Goal: Information Seeking & Learning: Find specific page/section

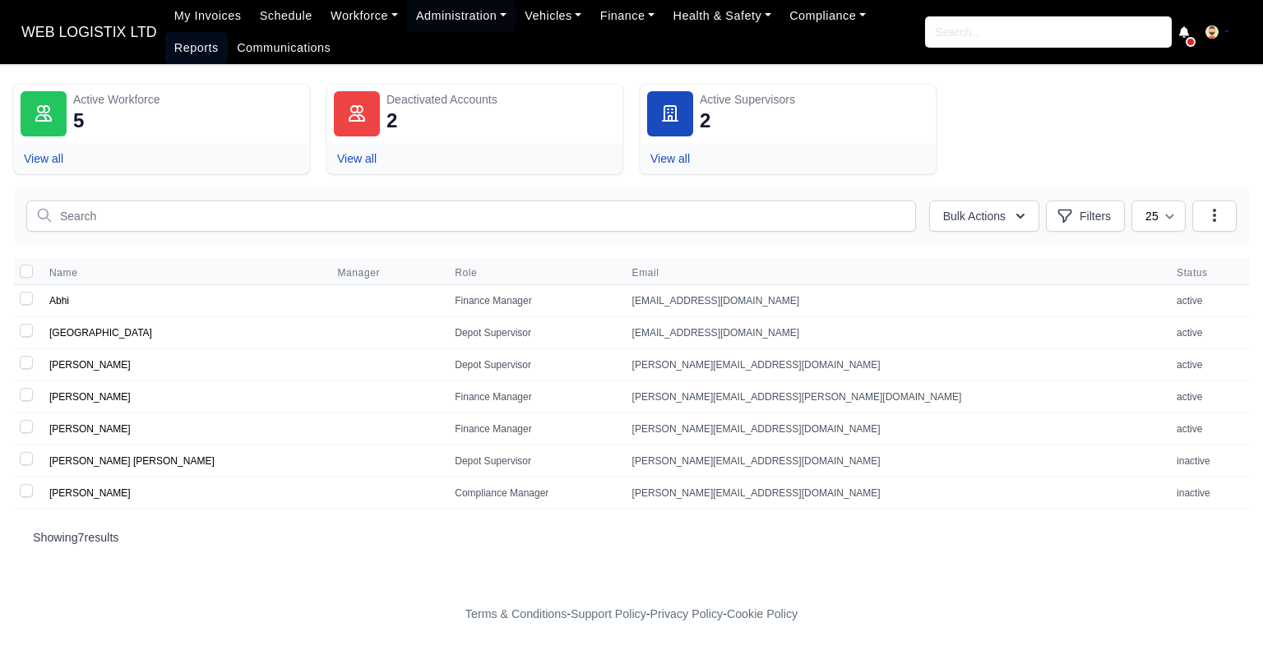
click at [228, 32] on link "Reports" at bounding box center [196, 48] width 62 height 32
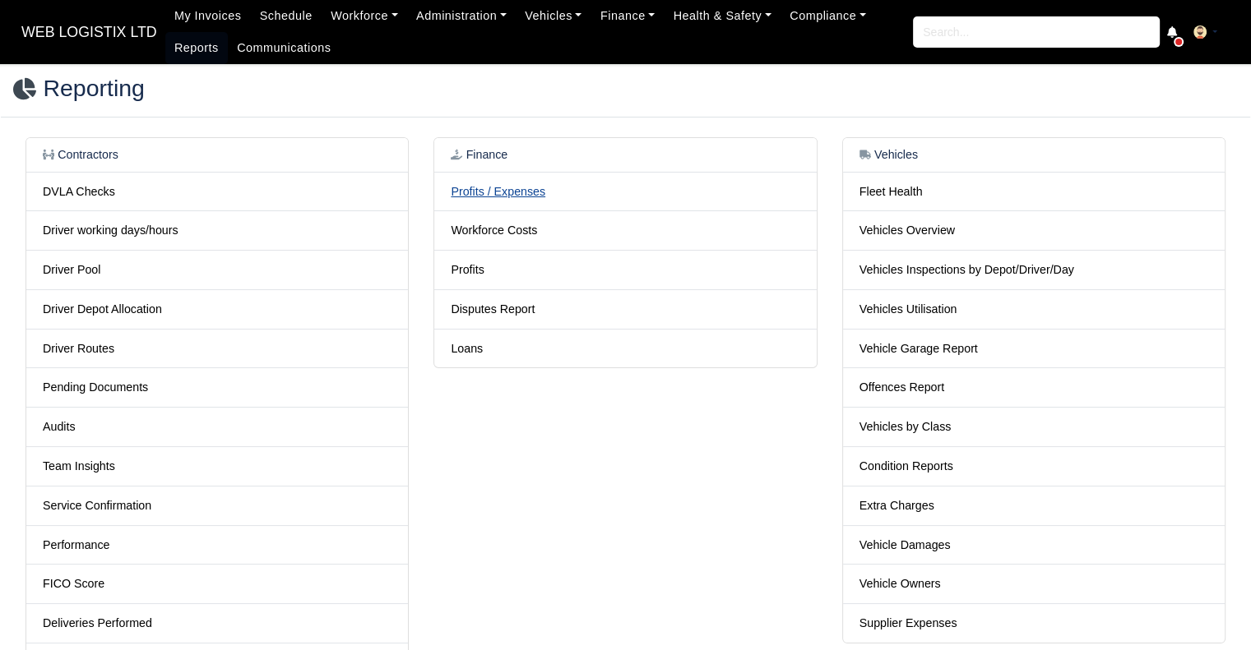
click at [490, 196] on link "Profits / Expenses" at bounding box center [498, 191] width 95 height 13
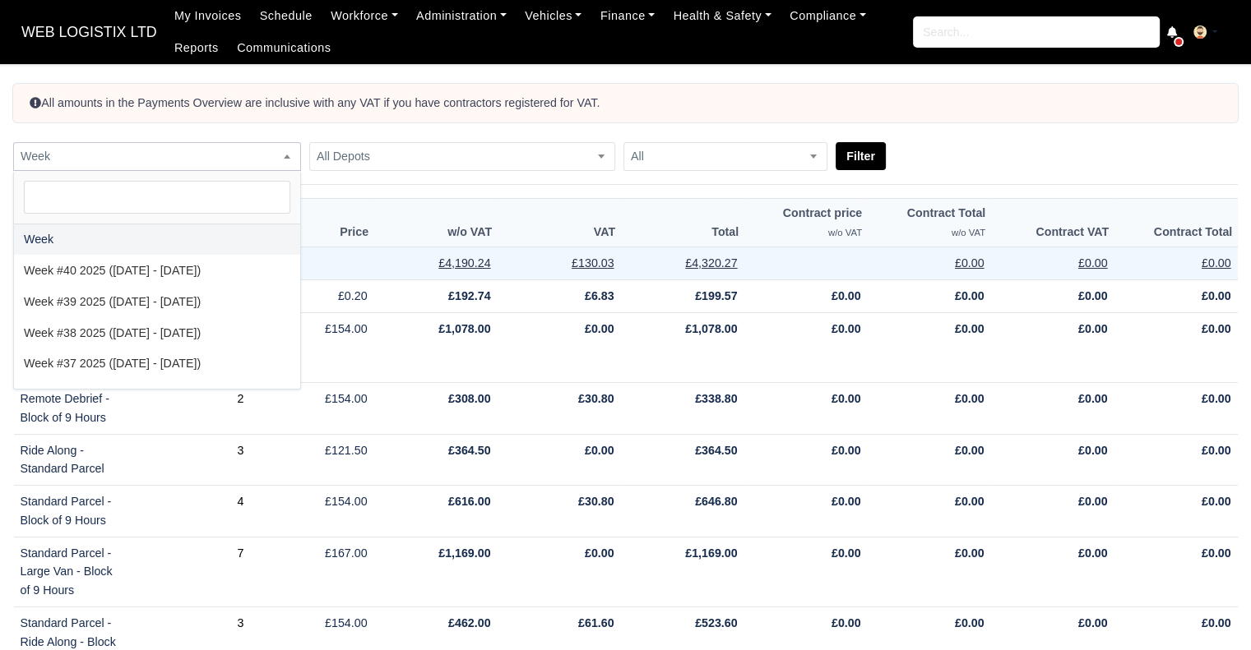
click at [157, 167] on span "Week" at bounding box center [157, 156] width 288 height 29
select select "2025-09-07|2025-09-13"
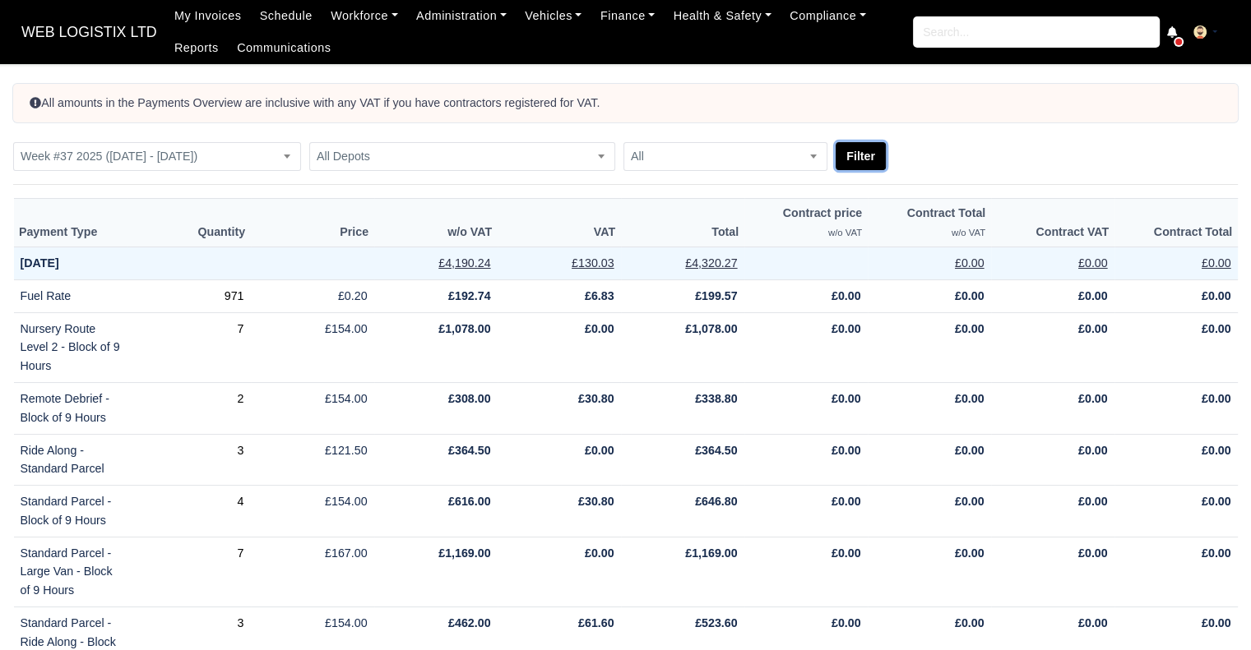
click at [864, 161] on button "Filter" at bounding box center [860, 156] width 50 height 28
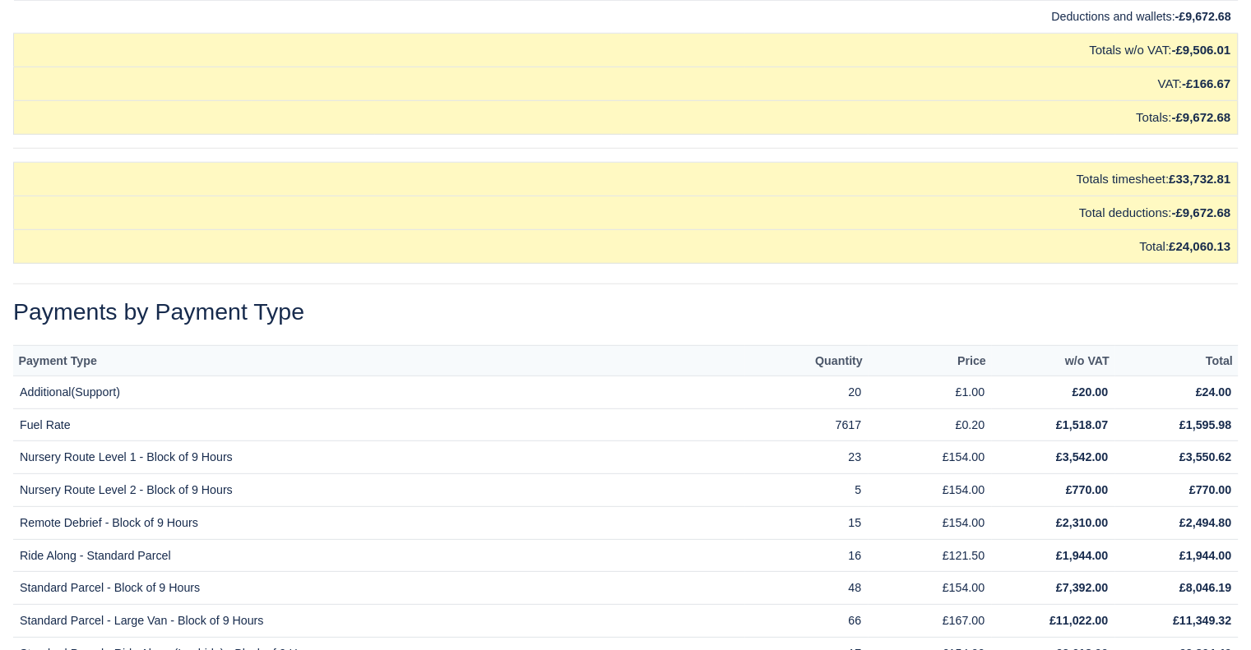
scroll to position [17260, 0]
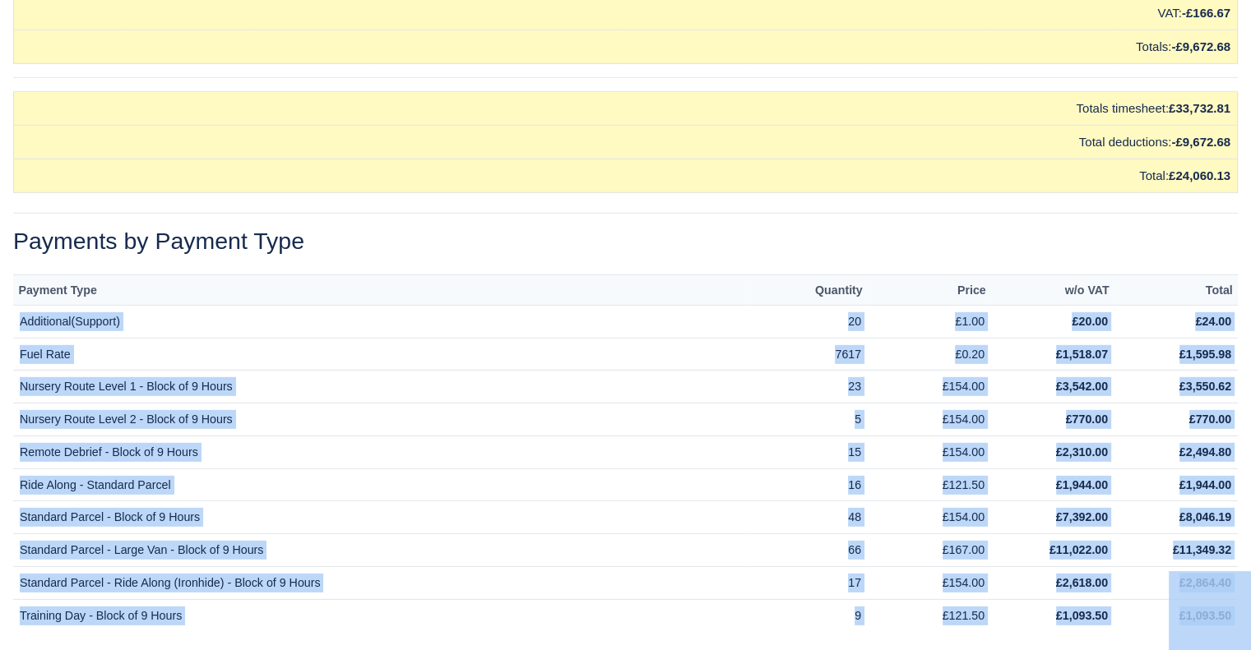
drag, startPoint x: 18, startPoint y: 266, endPoint x: 1236, endPoint y: 572, distance: 1255.7
copy body "Additional(Support) 20 £1.00 £20.00 £24.00 Fuel Rate 7617 £0.20 £1,518.07 £1,59…"
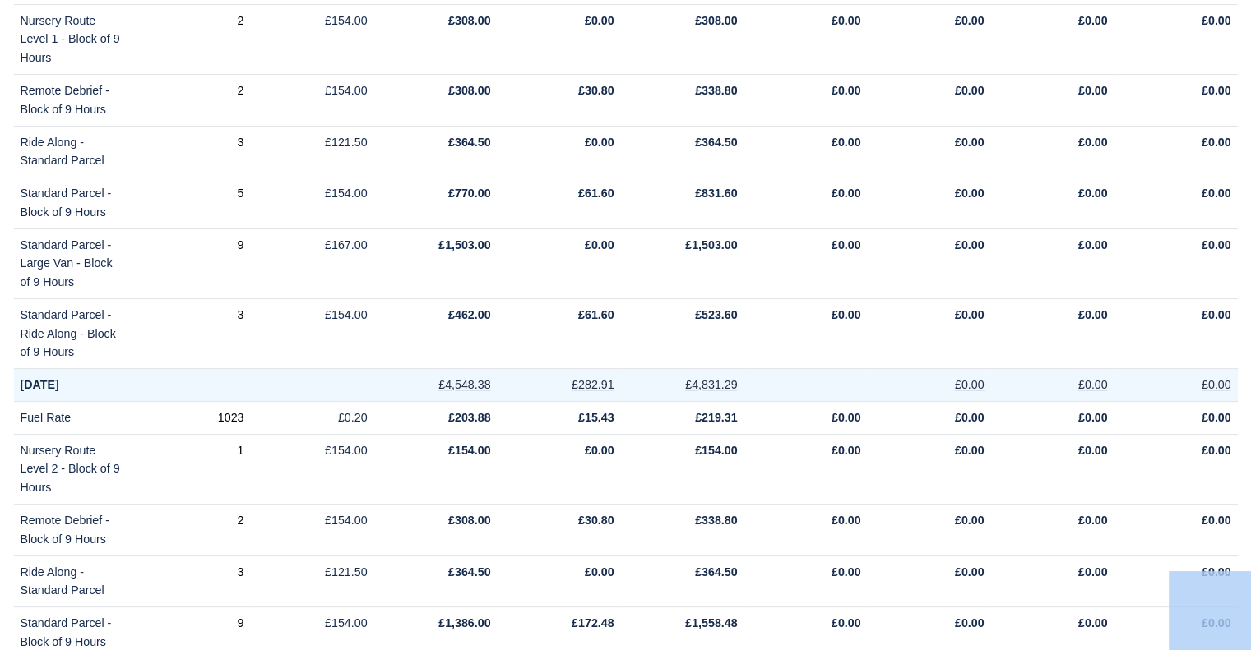
scroll to position [0, 0]
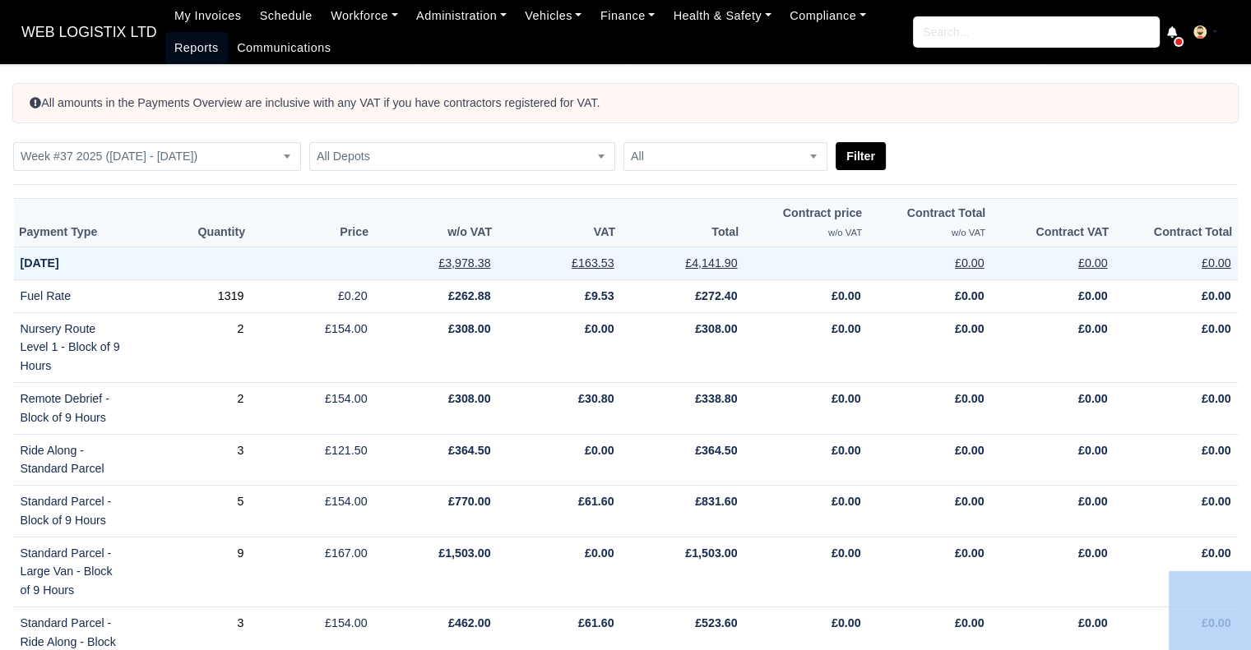
click at [175, 49] on link "Reports" at bounding box center [196, 48] width 62 height 32
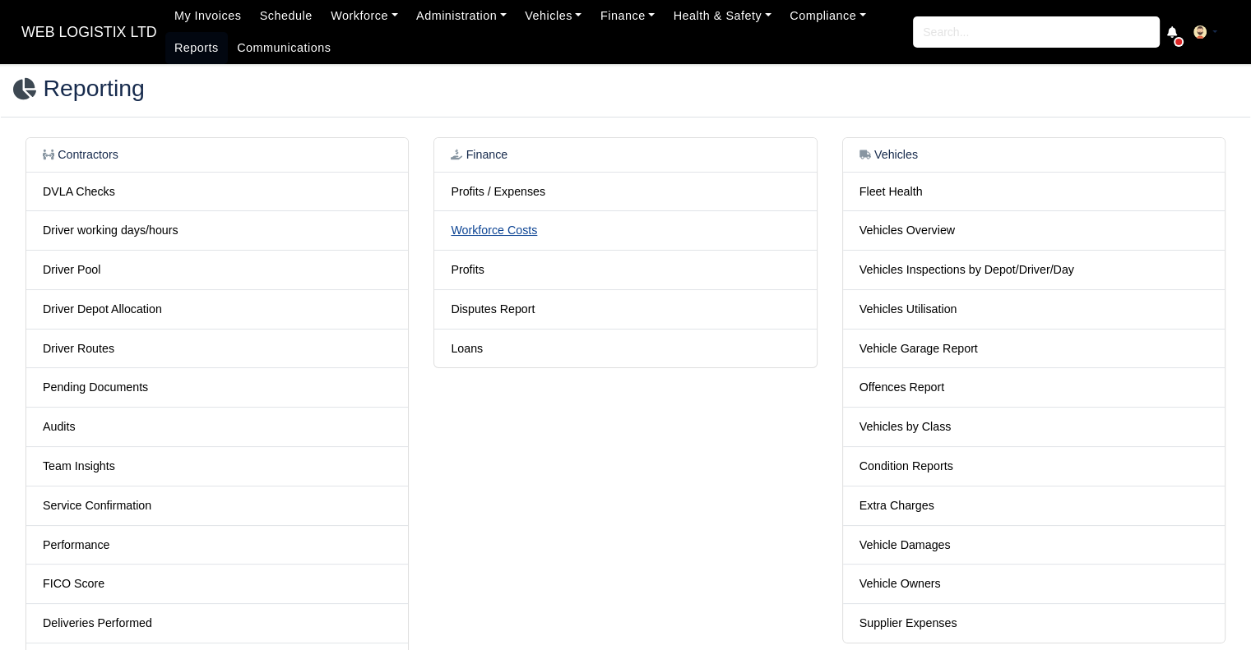
click at [511, 226] on link "Workforce Costs" at bounding box center [494, 230] width 86 height 13
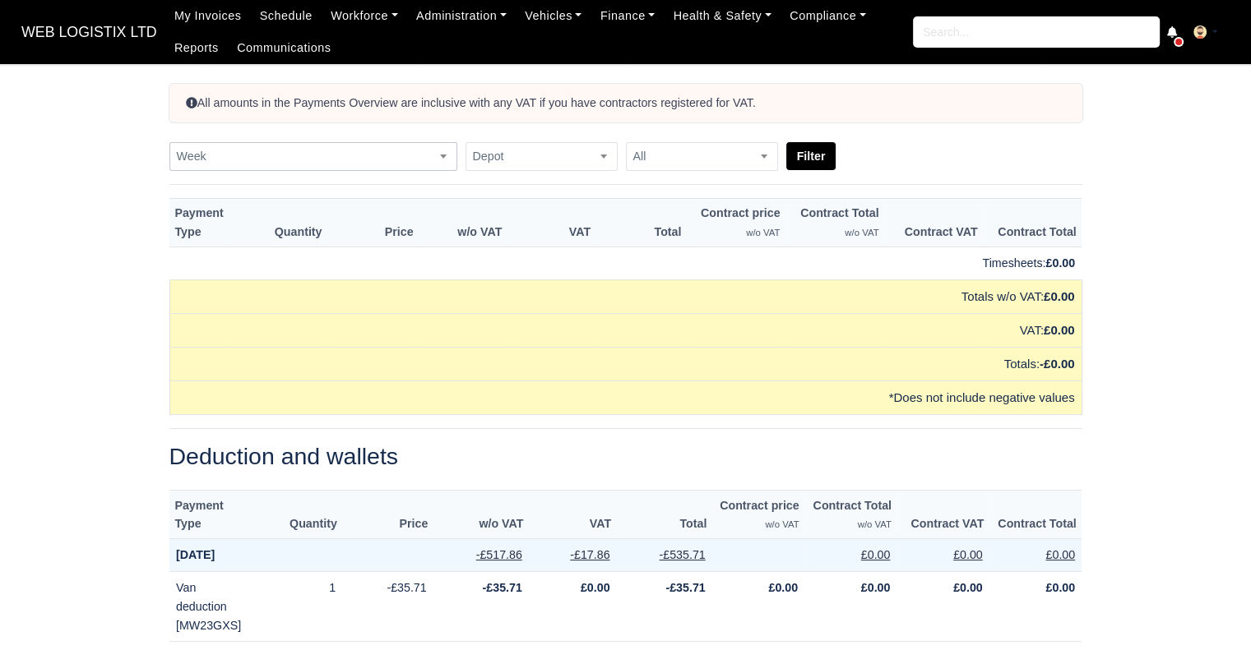
click at [382, 155] on span "Week" at bounding box center [313, 156] width 286 height 21
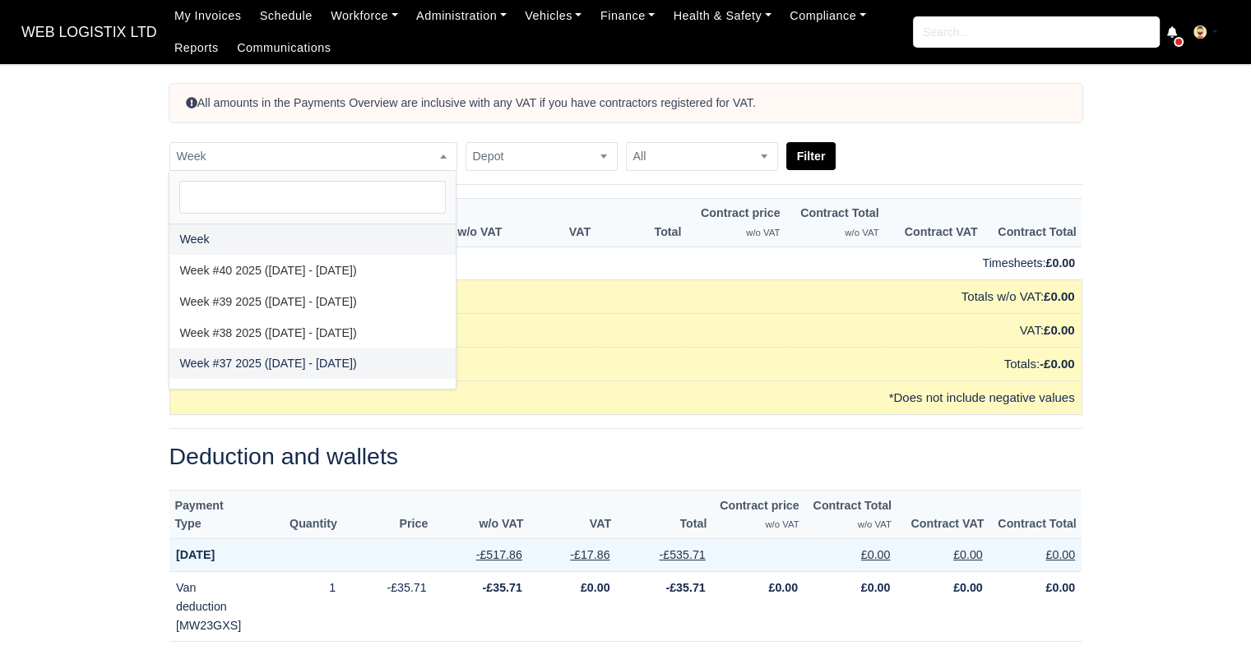
select select "2025-09-07|2025-09-13"
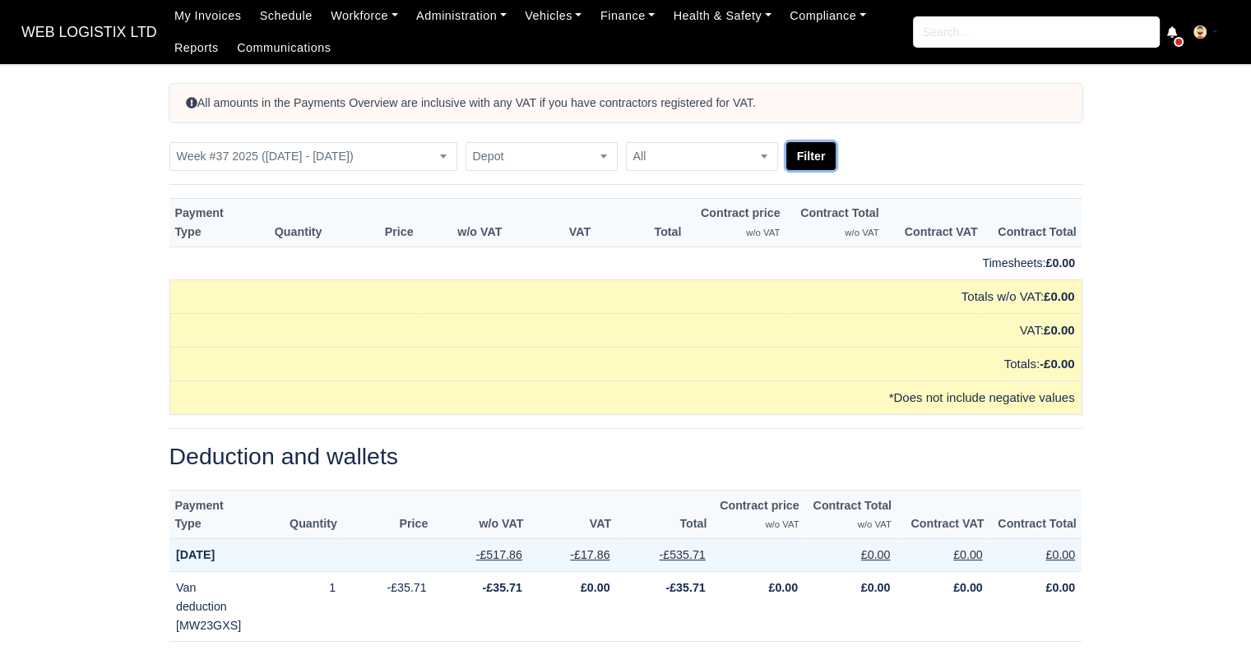
click at [821, 153] on button "Filter" at bounding box center [811, 156] width 50 height 28
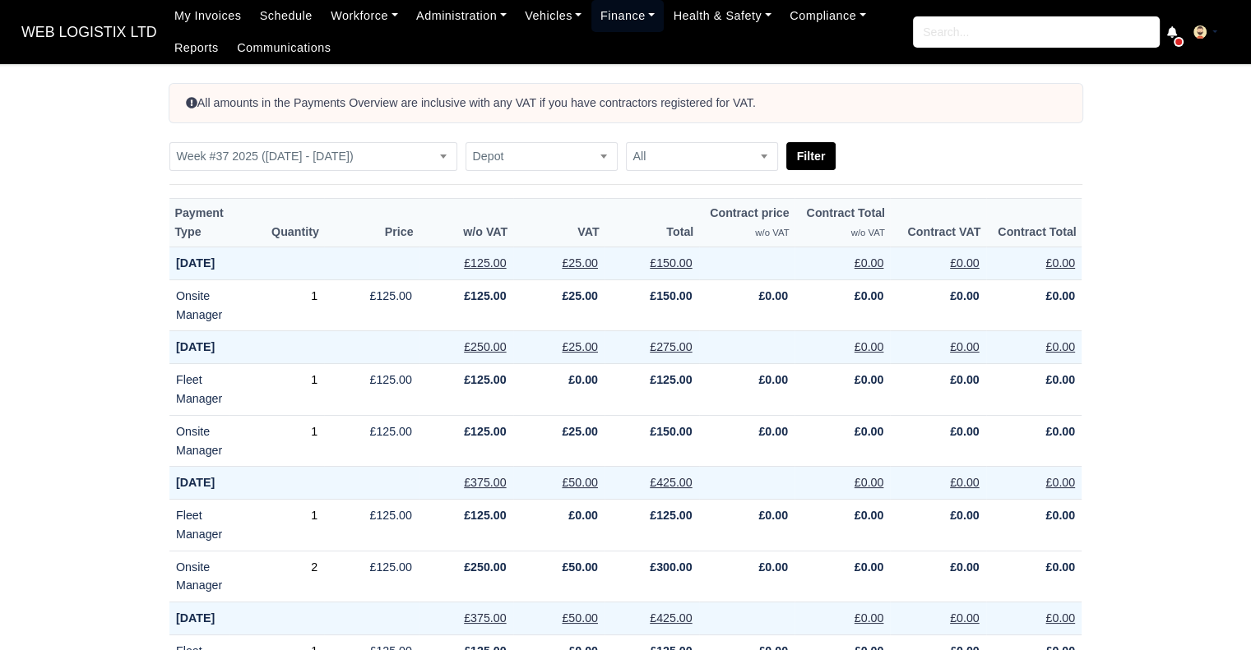
click at [617, 16] on link "Finance" at bounding box center [627, 16] width 73 height 32
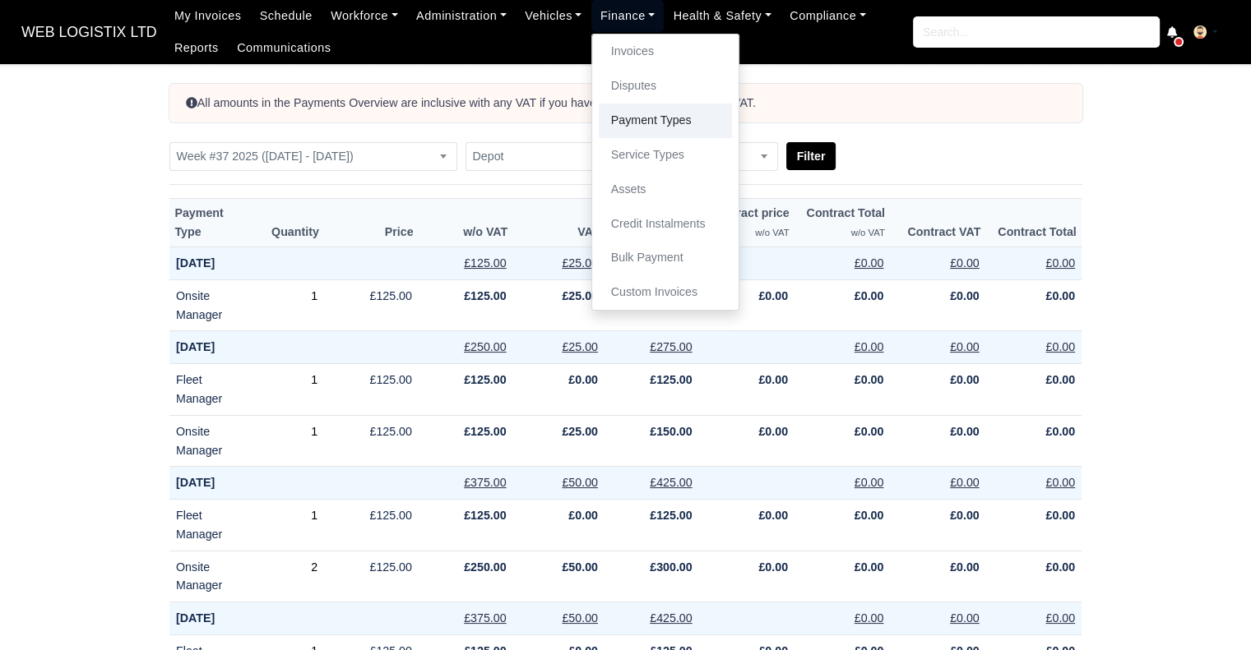
click at [657, 125] on link "Payment Types" at bounding box center [665, 121] width 133 height 35
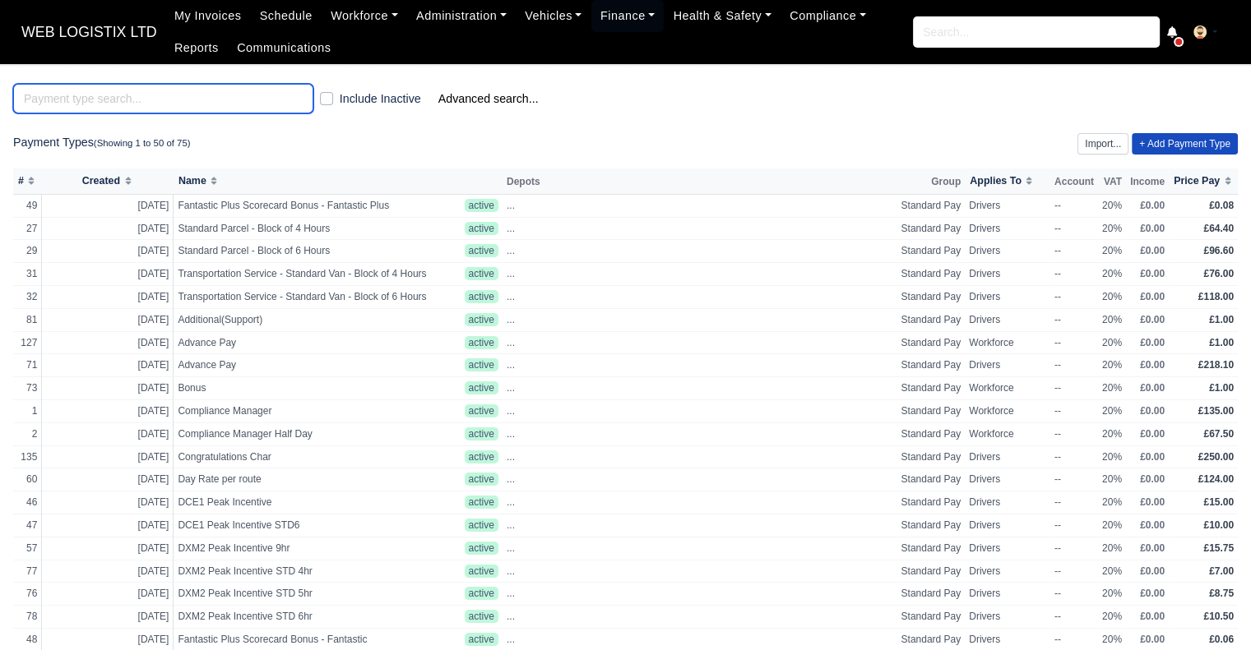
click at [218, 98] on input "search" at bounding box center [163, 99] width 300 height 30
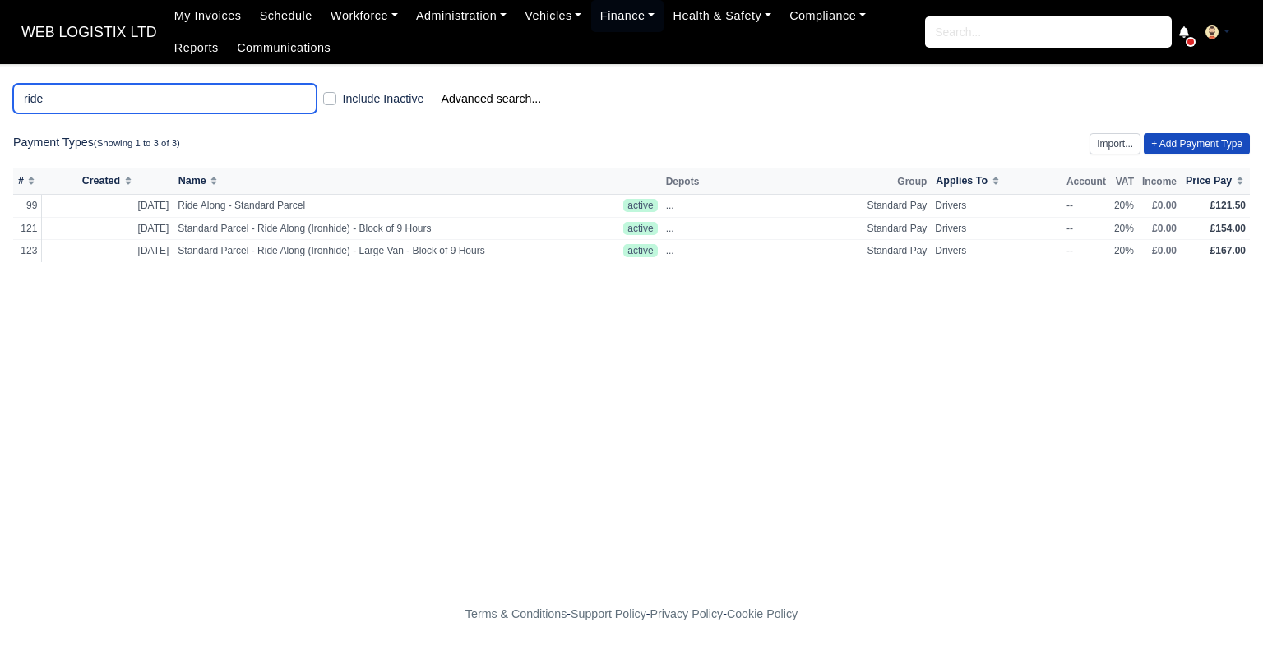
type input "ride"
click at [343, 95] on label "Include Inactive" at bounding box center [383, 99] width 81 height 19
click at [331, 95] on input "Include Inactive" at bounding box center [329, 96] width 13 height 13
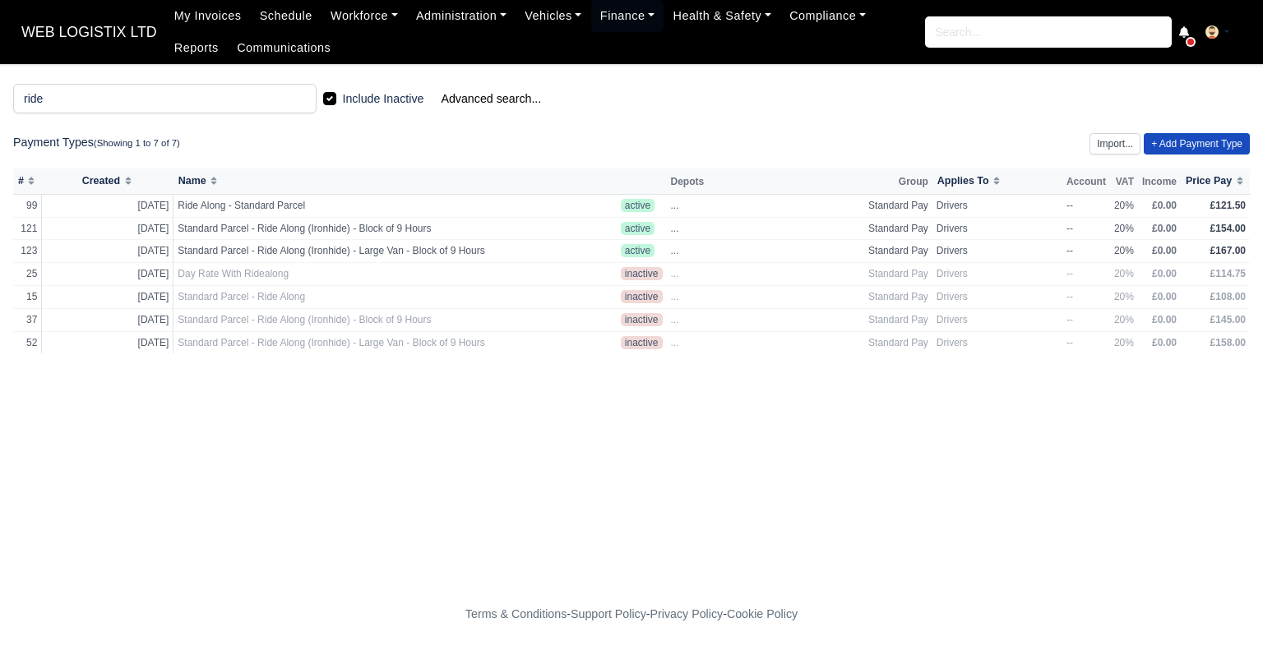
click at [343, 98] on label "Include Inactive" at bounding box center [383, 99] width 81 height 19
click at [329, 98] on input "Include Inactive" at bounding box center [329, 96] width 13 height 13
checkbox input "false"
